Goal: Transaction & Acquisition: Purchase product/service

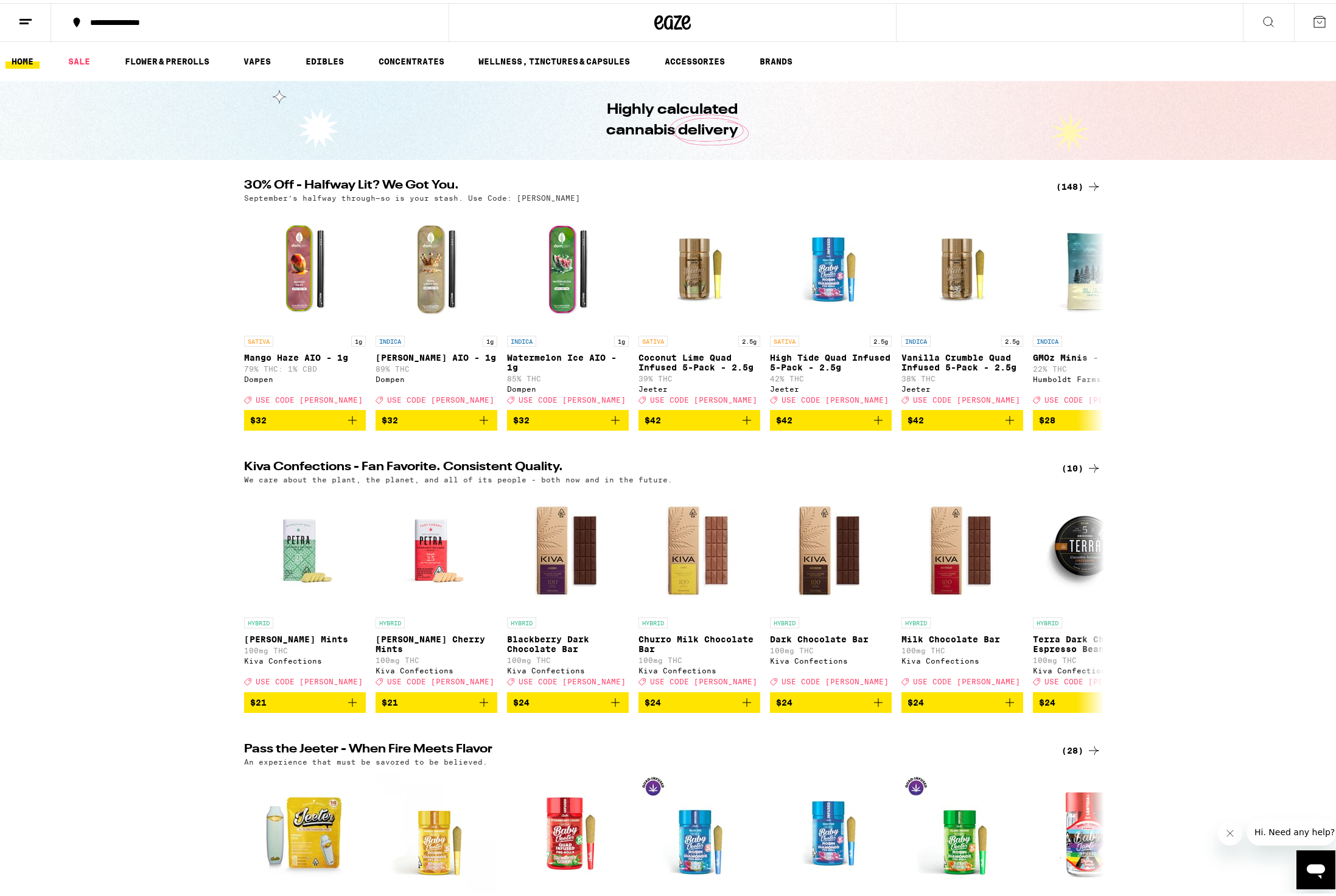
click at [1073, 181] on div "(148)" at bounding box center [1078, 183] width 45 height 15
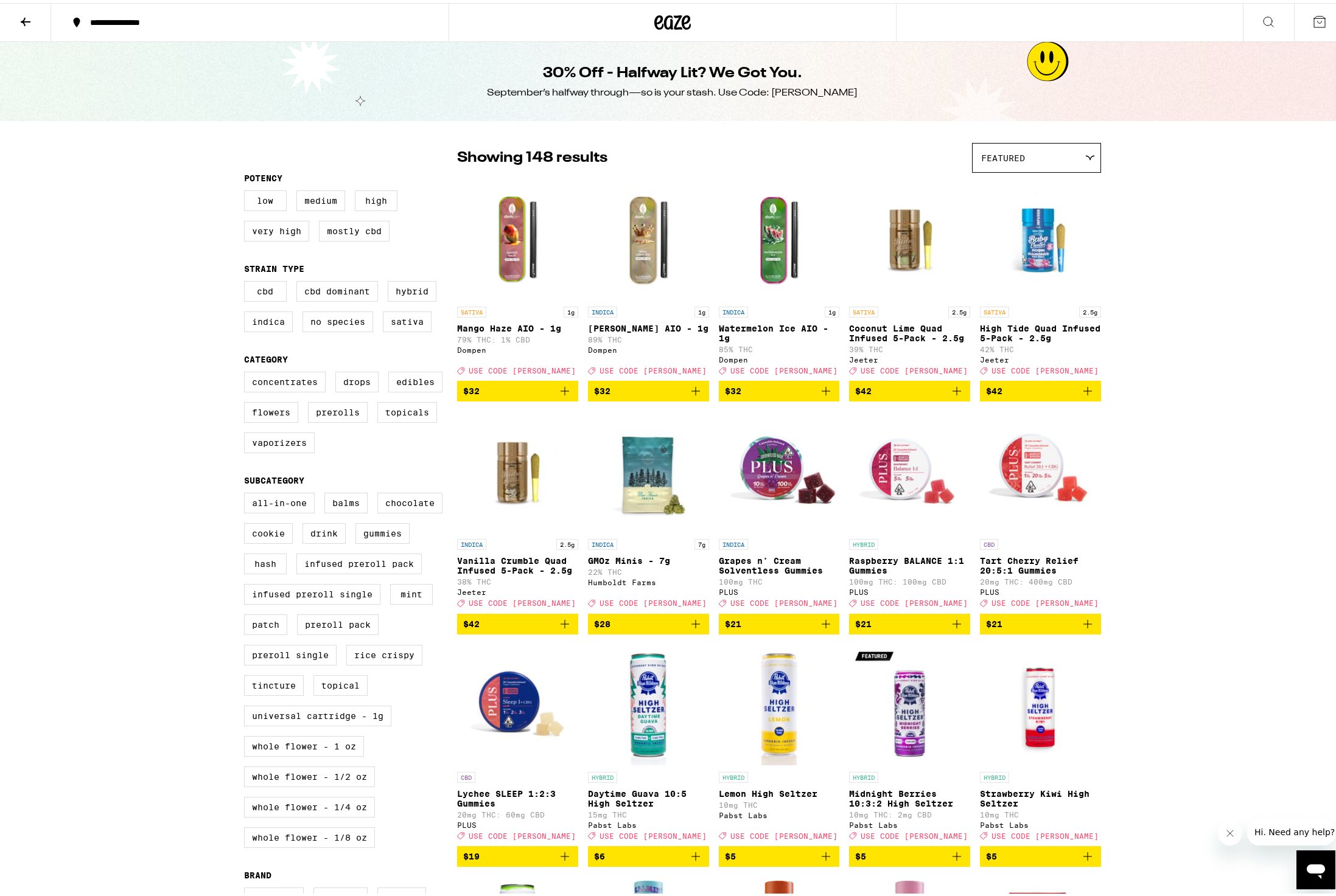
click at [760, 230] on img "Open page for Watermelon Ice AIO - 1g from Dompen" at bounding box center [779, 237] width 121 height 122
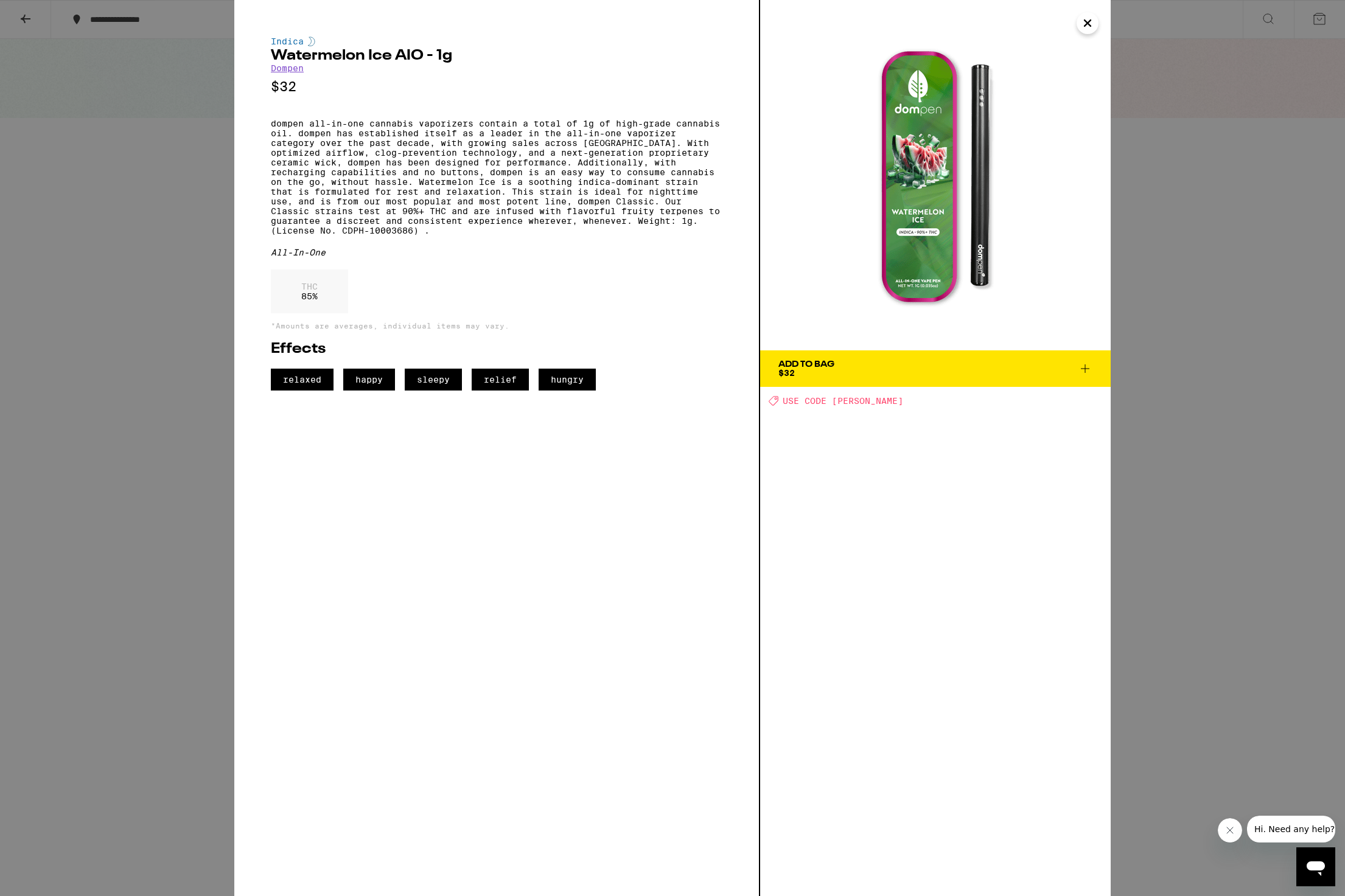
click at [1092, 25] on icon "Close" at bounding box center [1087, 23] width 15 height 18
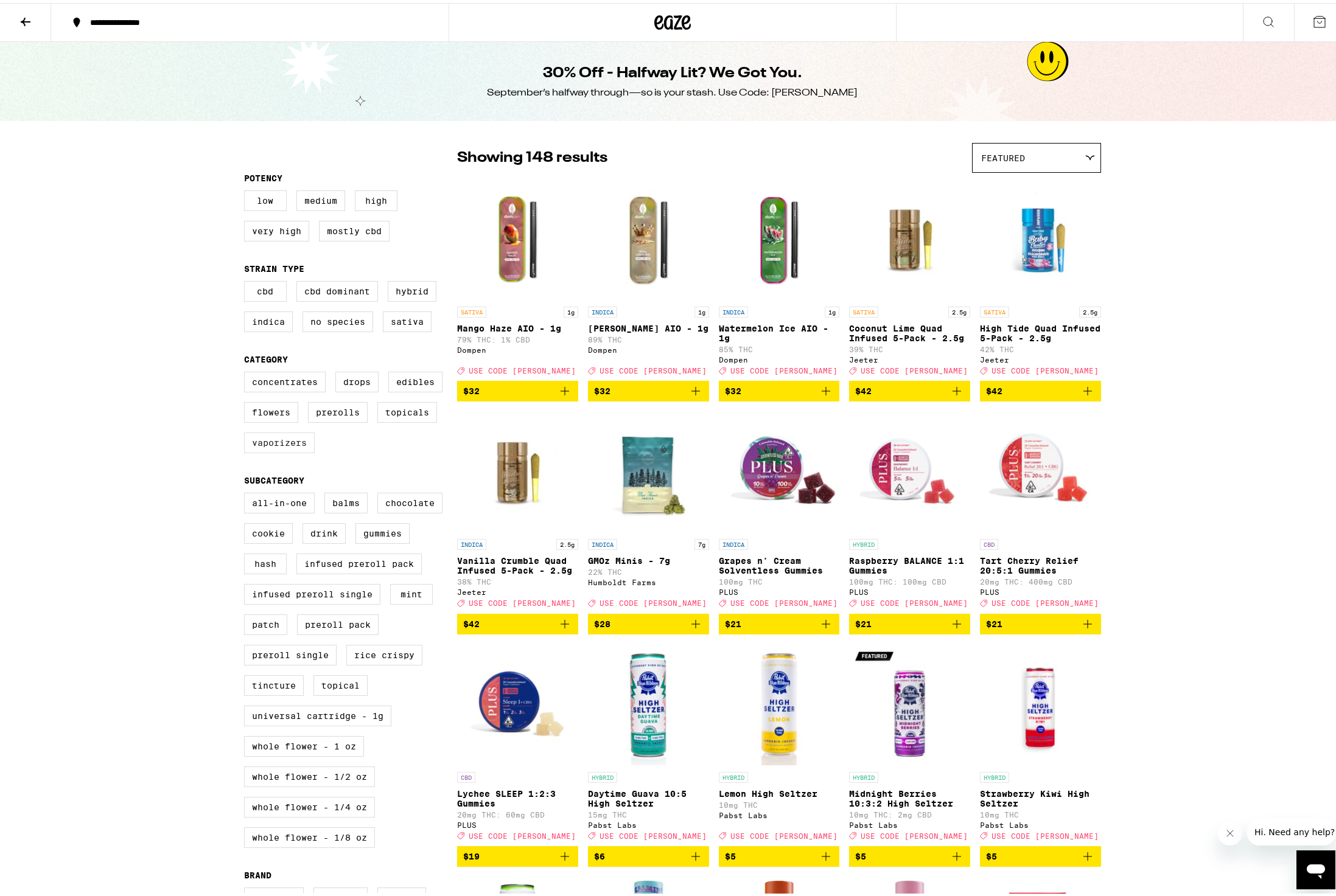
click at [293, 447] on label "Vaporizers" at bounding box center [279, 440] width 70 height 21
click at [247, 371] on input "Vaporizers" at bounding box center [247, 370] width 1 height 1
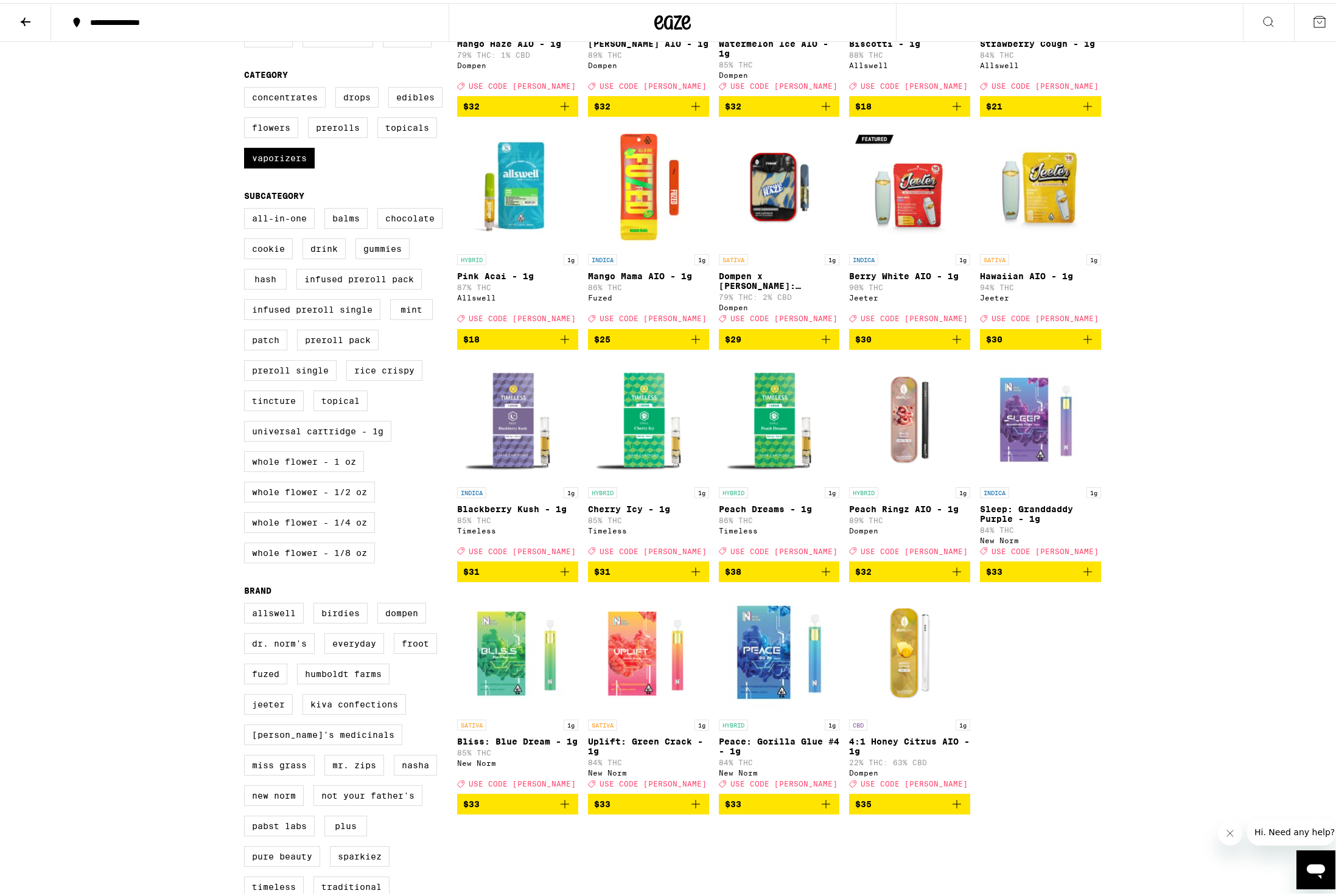
scroll to position [123, 0]
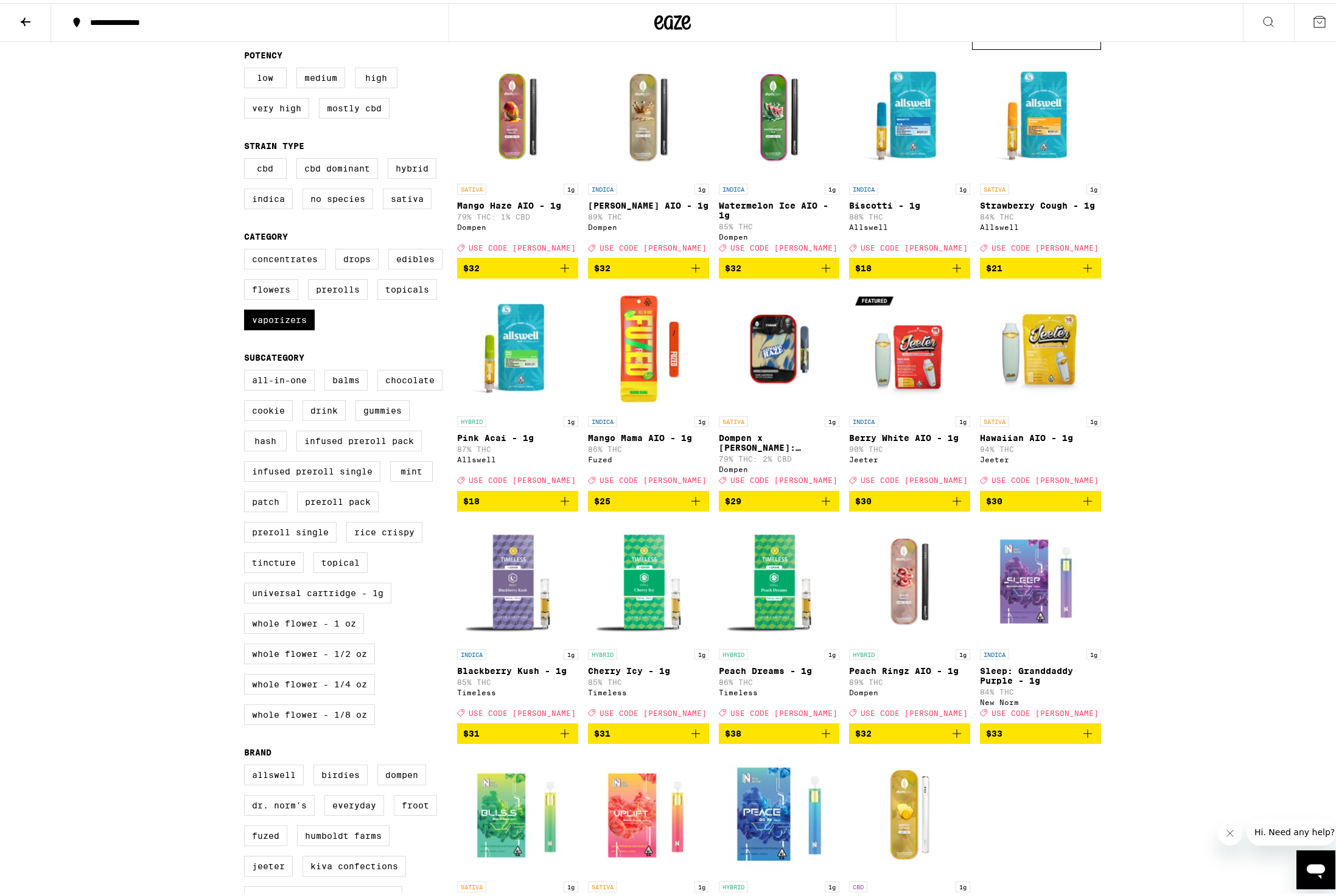
click at [892, 381] on img "Open page for Berry White AIO - 1g from Jeeter" at bounding box center [910, 346] width 121 height 122
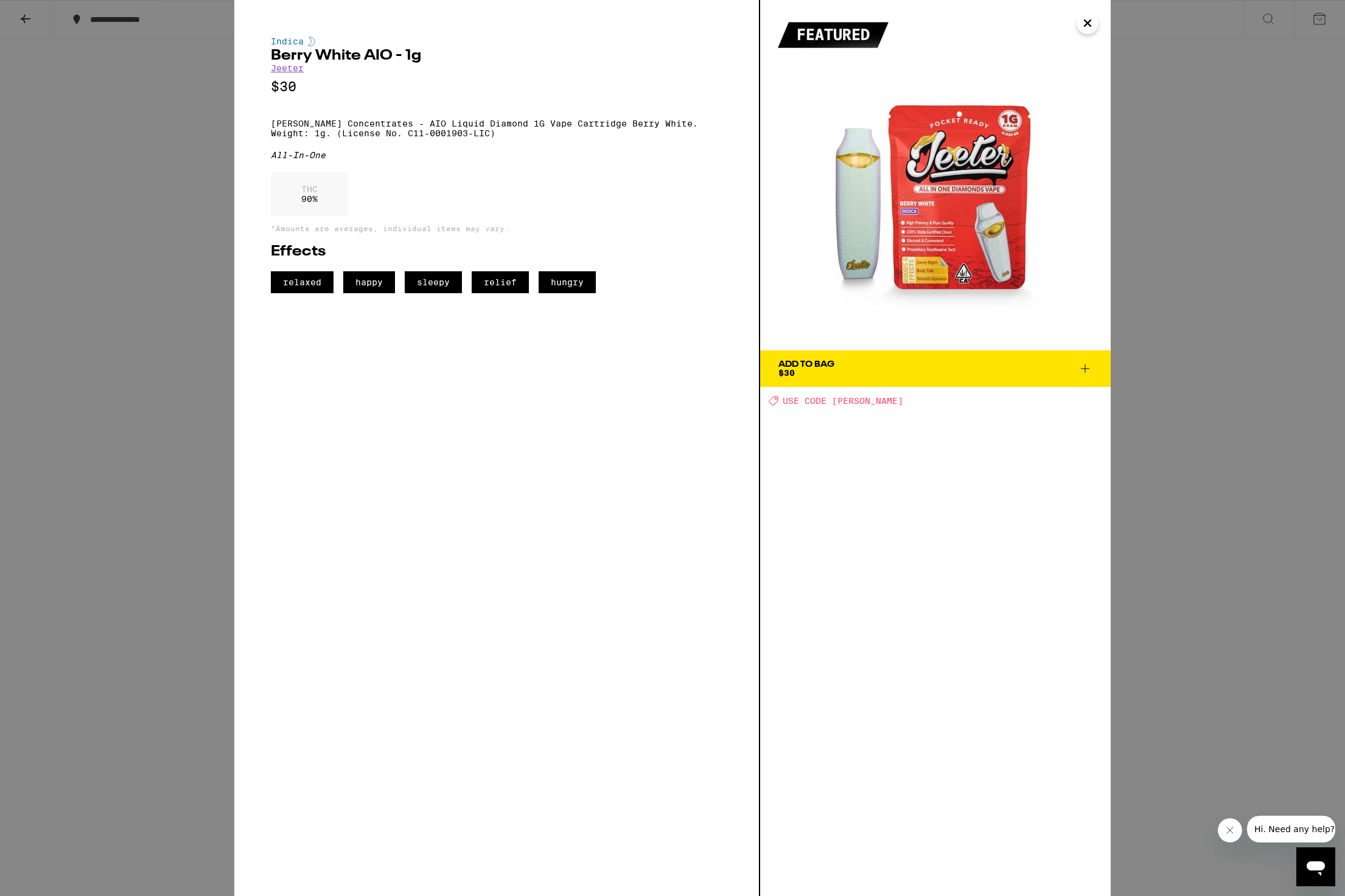
click at [1087, 22] on icon "Close" at bounding box center [1087, 23] width 6 height 6
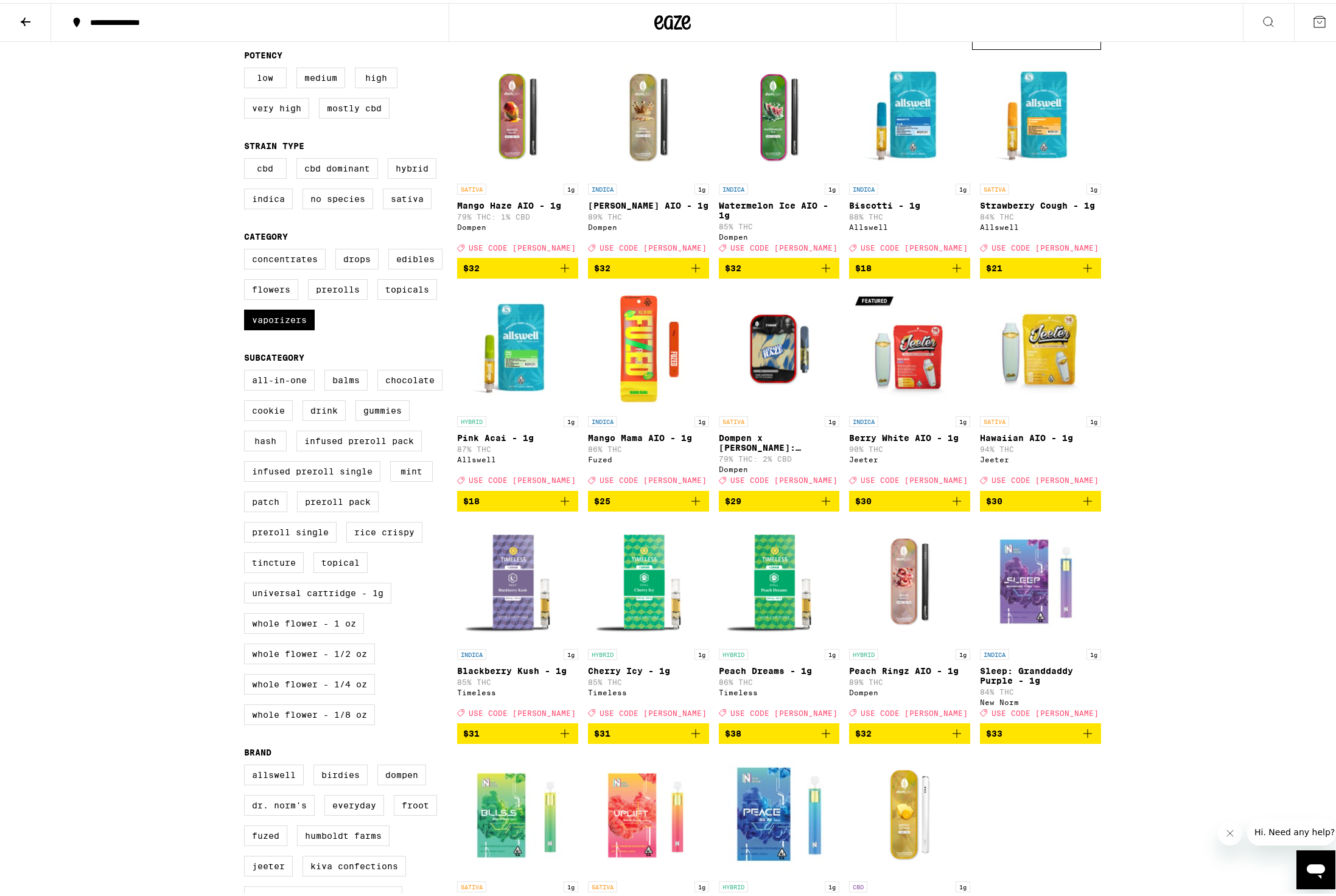
click at [653, 364] on img "Open page for Mango Mama AIO - 1g from Fuzed" at bounding box center [648, 346] width 121 height 122
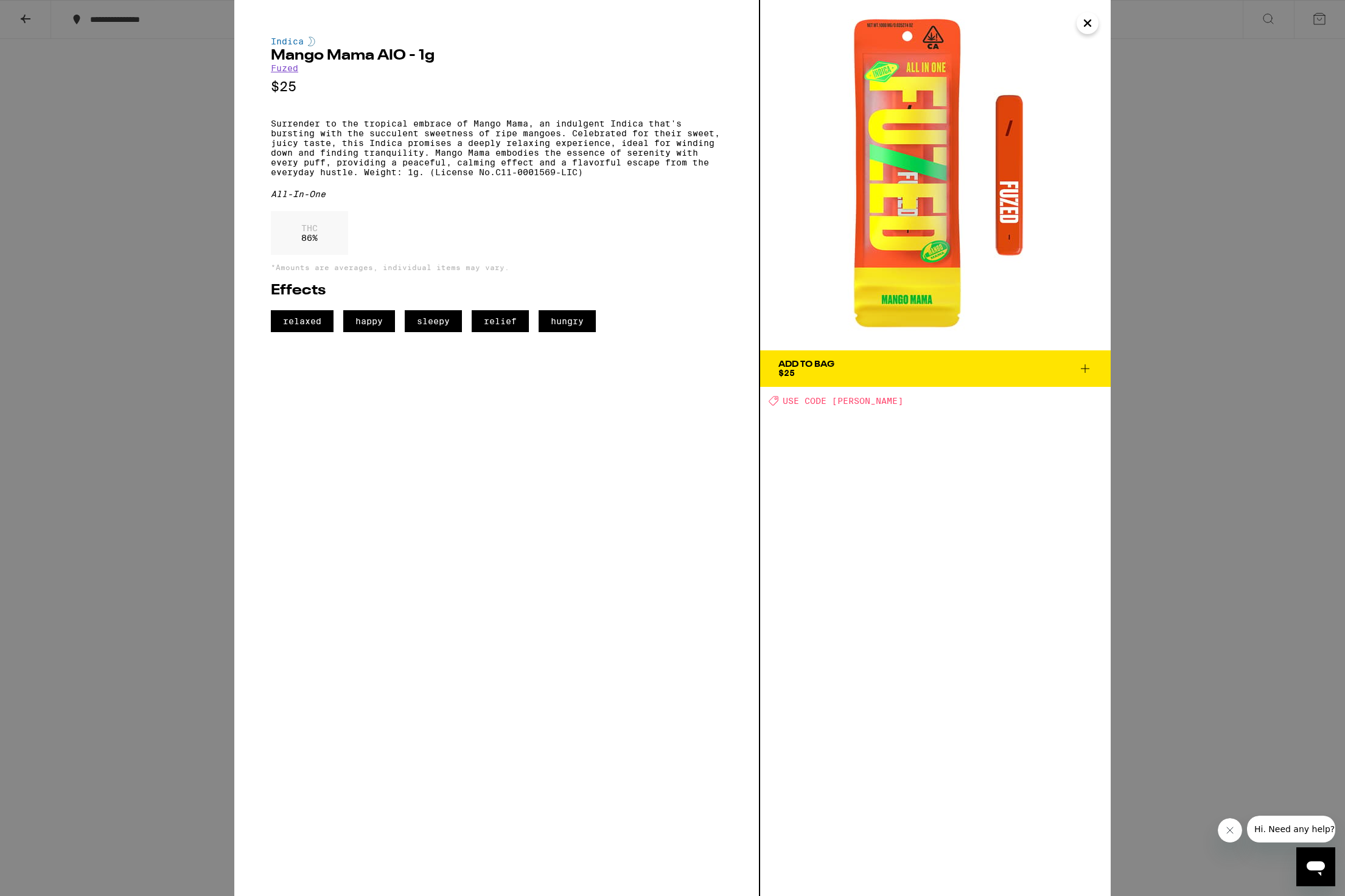
click at [1084, 26] on icon "Close" at bounding box center [1087, 23] width 6 height 6
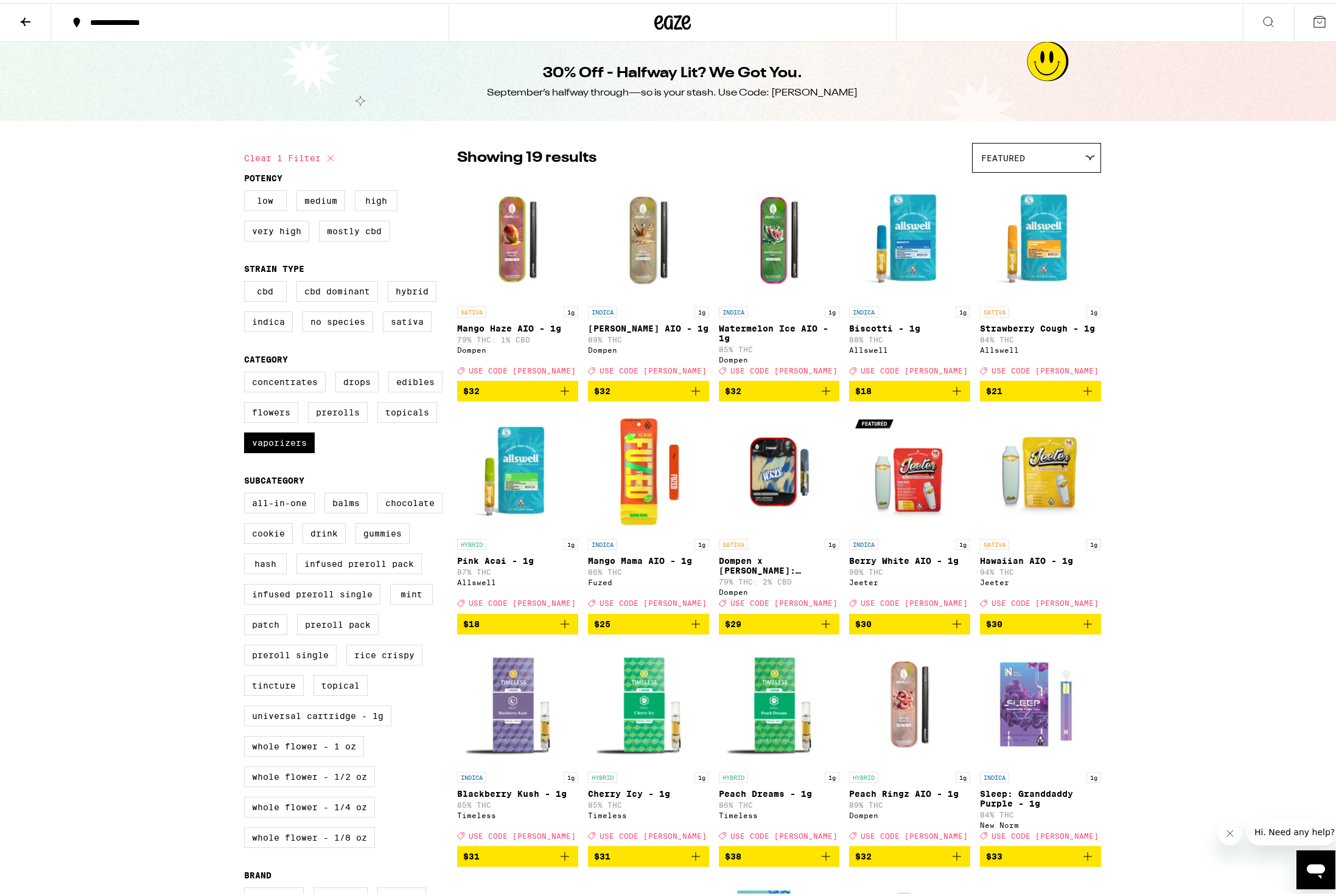
click at [953, 625] on icon "Add to bag" at bounding box center [957, 621] width 8 height 8
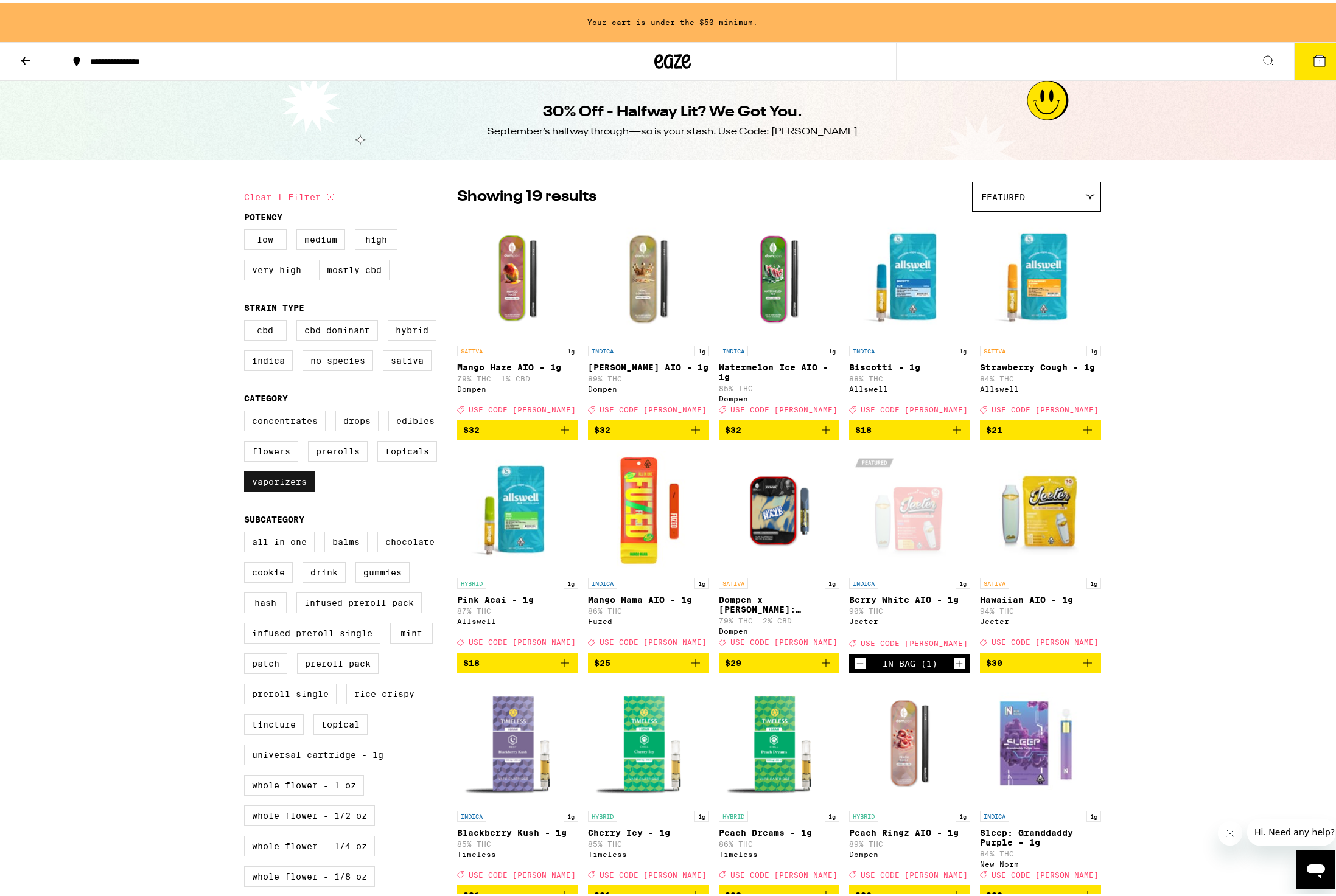
click at [277, 488] on label "Vaporizers" at bounding box center [279, 479] width 70 height 21
click at [247, 410] on input "Vaporizers" at bounding box center [247, 409] width 1 height 1
checkbox input "false"
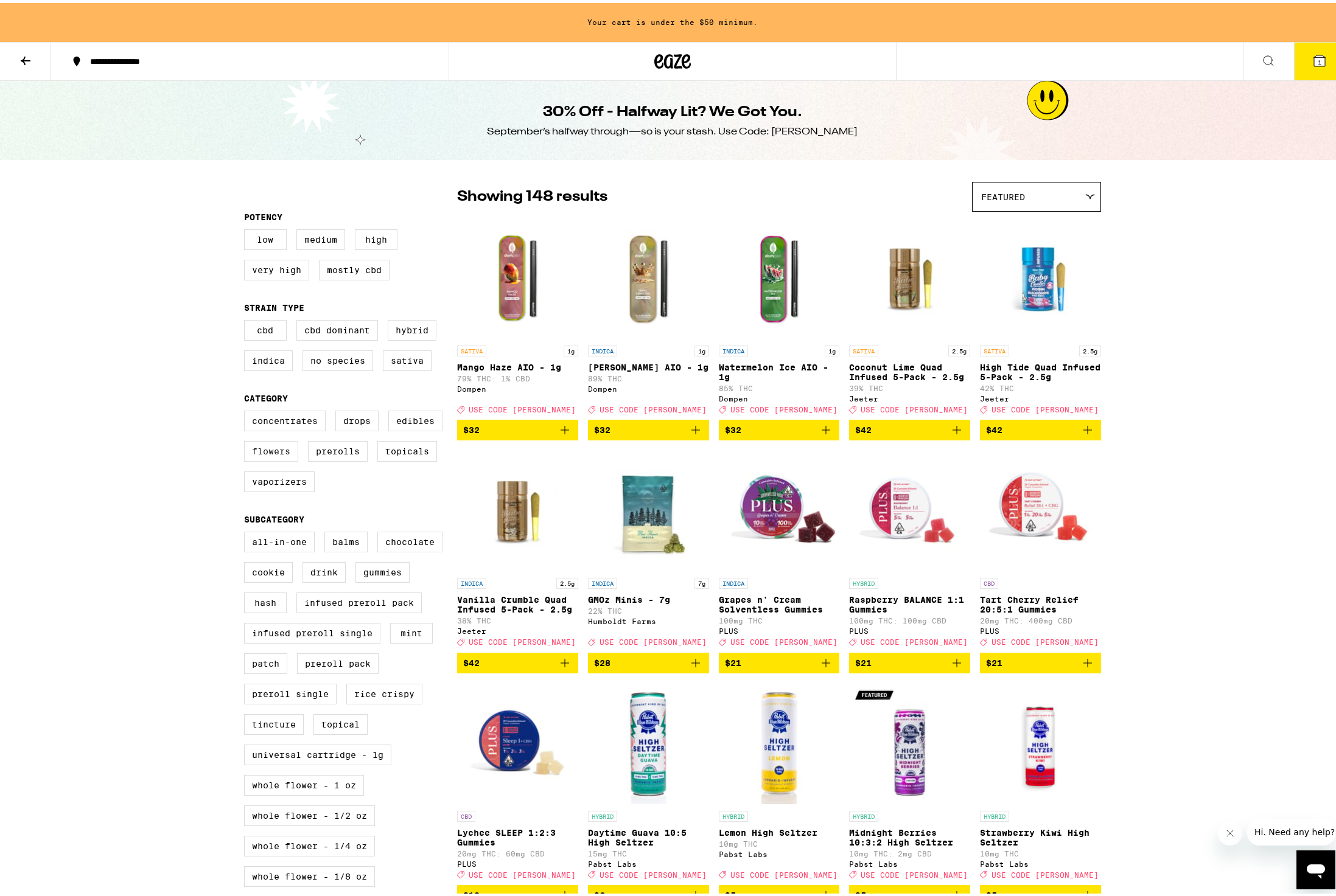
click at [275, 459] on label "Flowers" at bounding box center [271, 448] width 54 height 21
click at [247, 410] on input "Flowers" at bounding box center [247, 409] width 1 height 1
checkbox input "true"
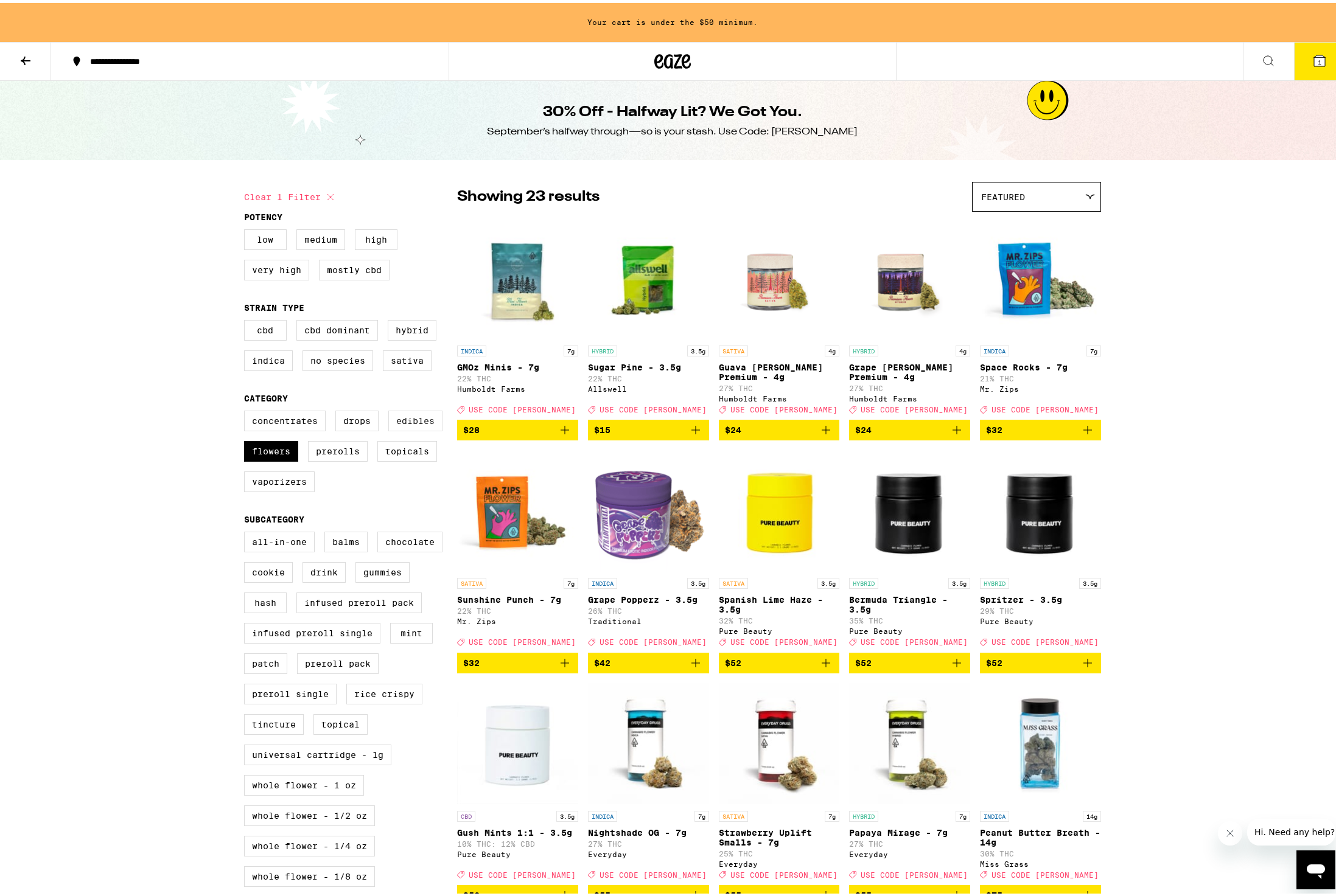
click at [410, 428] on label "Edibles" at bounding box center [416, 418] width 54 height 21
click at [247, 410] on input "Edibles" at bounding box center [247, 409] width 1 height 1
checkbox input "true"
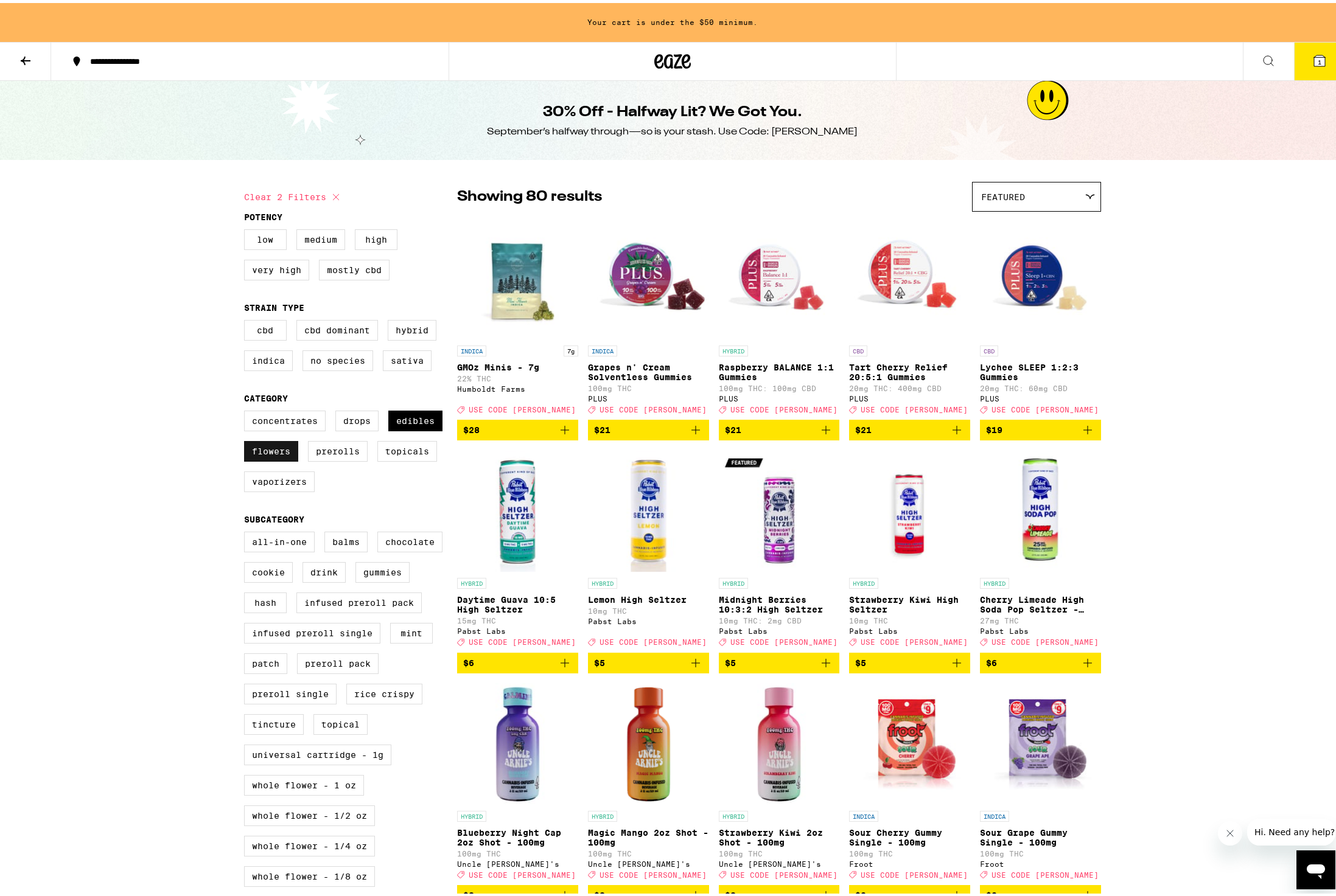
click at [266, 459] on label "Flowers" at bounding box center [271, 448] width 54 height 21
click at [247, 410] on input "Flowers" at bounding box center [247, 409] width 1 height 1
checkbox input "false"
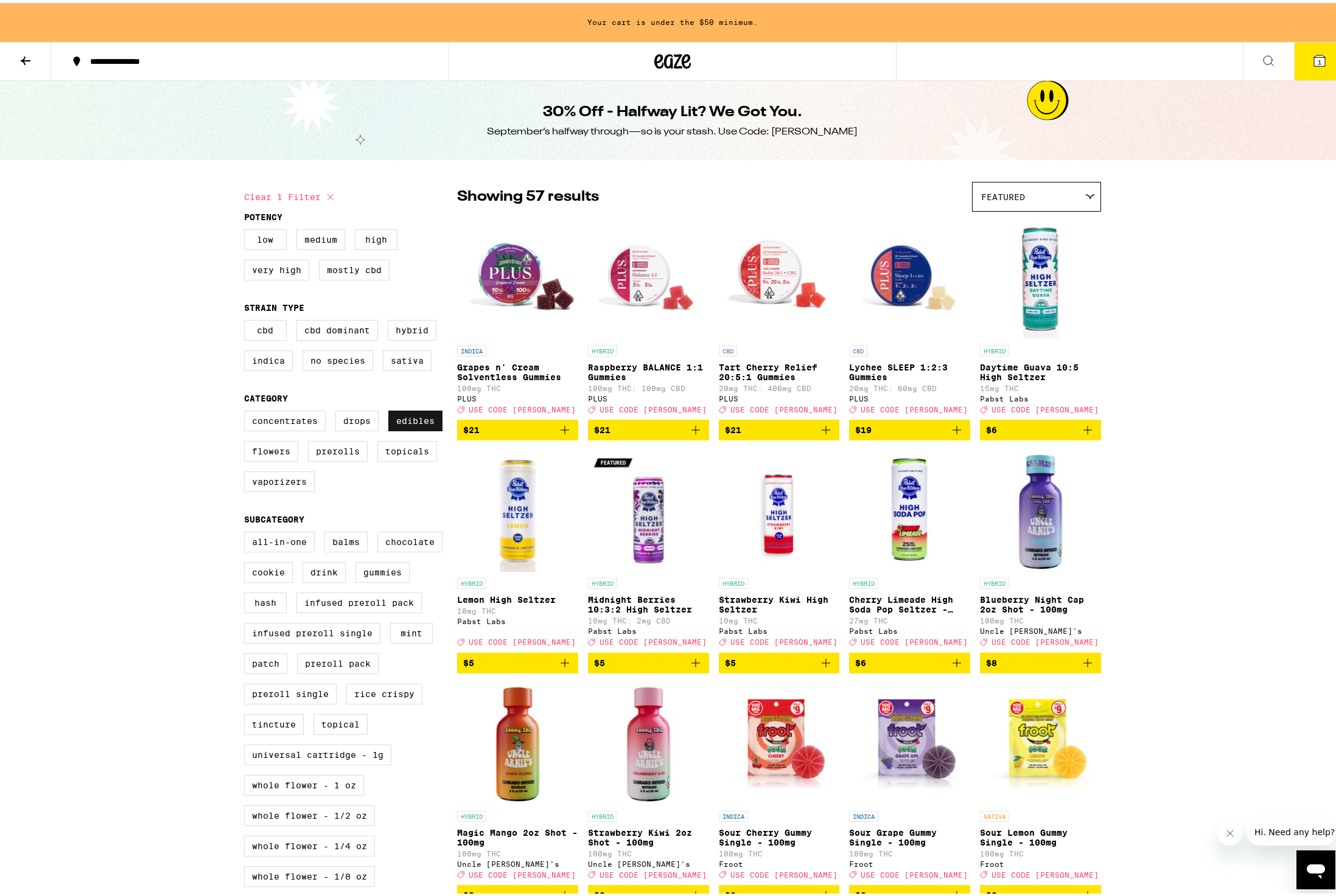
click at [404, 425] on label "Edibles" at bounding box center [416, 418] width 54 height 21
click at [247, 410] on input "Edibles" at bounding box center [247, 409] width 1 height 1
checkbox input "false"
